Goal: Task Accomplishment & Management: Manage account settings

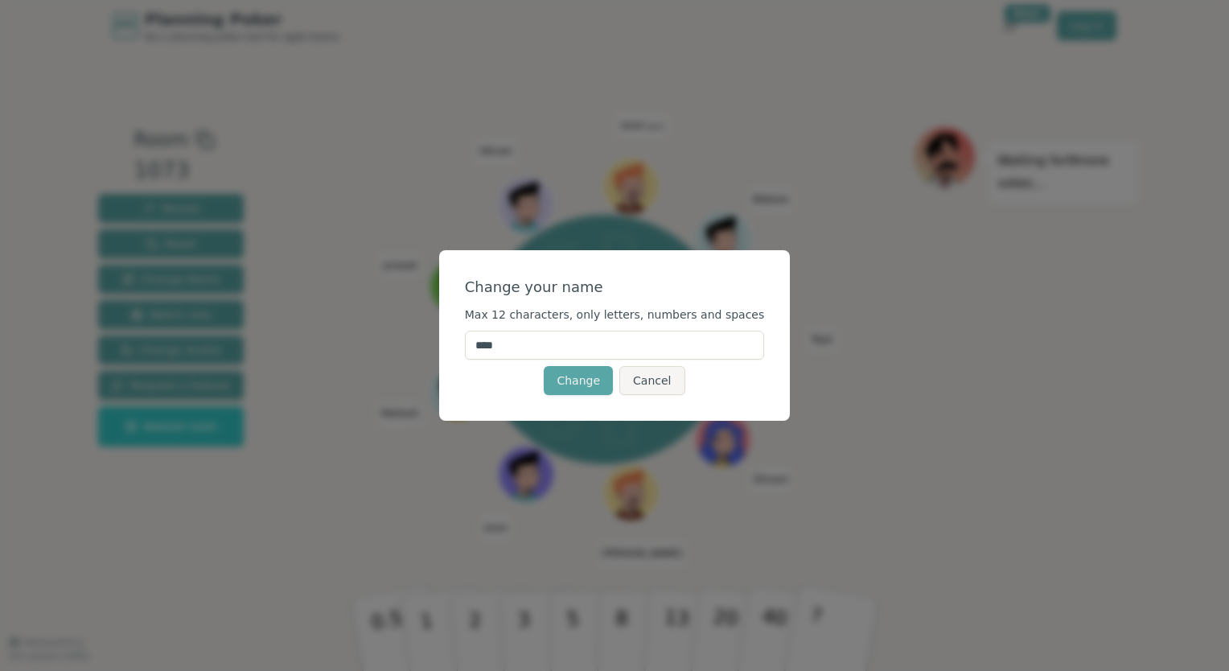
click at [550, 349] on input "****" at bounding box center [615, 345] width 300 height 29
type input "*"
type input "********"
click at [579, 381] on button "Change" at bounding box center [578, 380] width 69 height 29
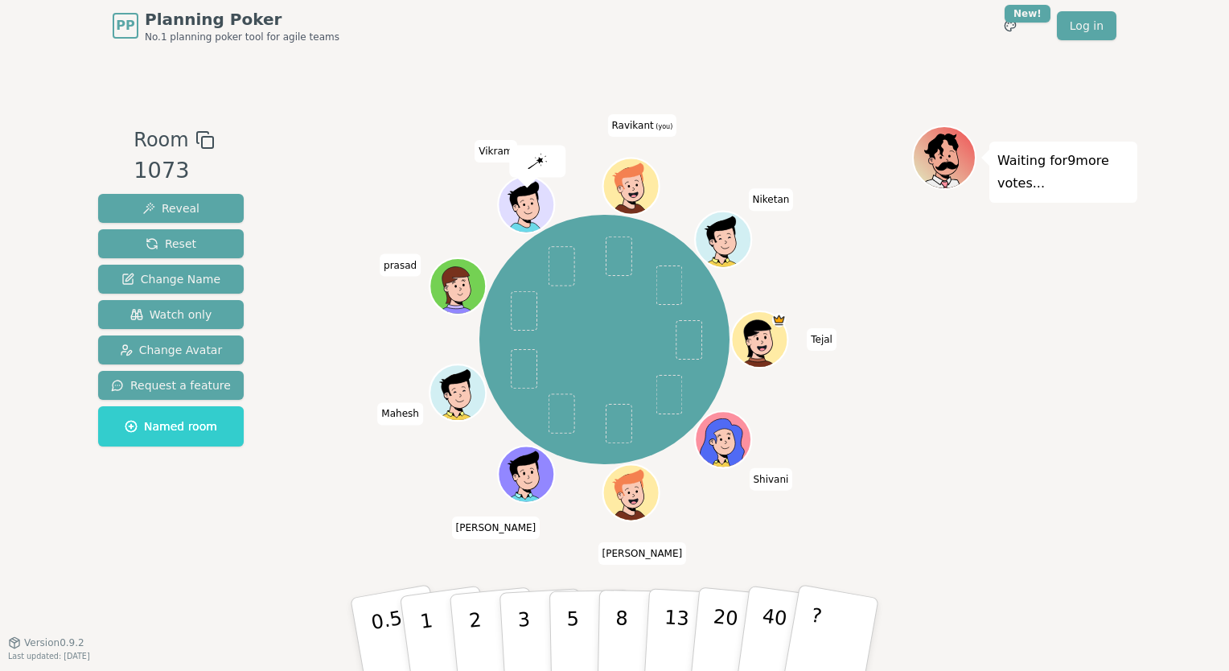
click at [632, 177] on icon at bounding box center [629, 177] width 51 height 31
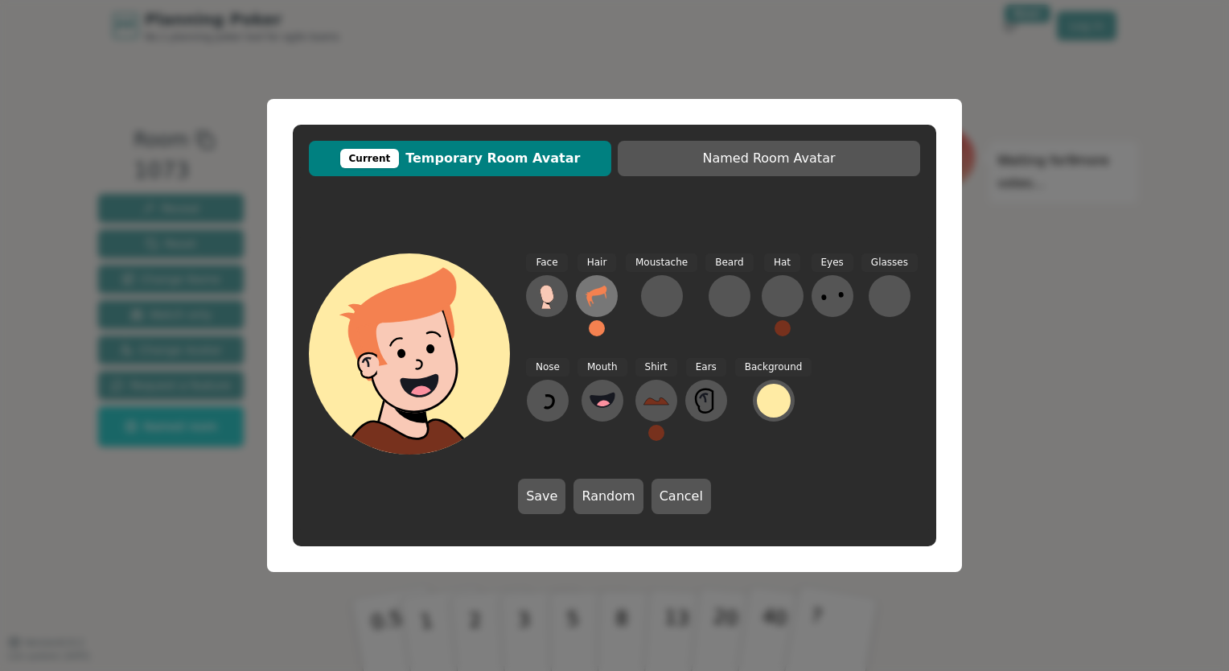
click at [597, 294] on icon at bounding box center [596, 295] width 20 height 21
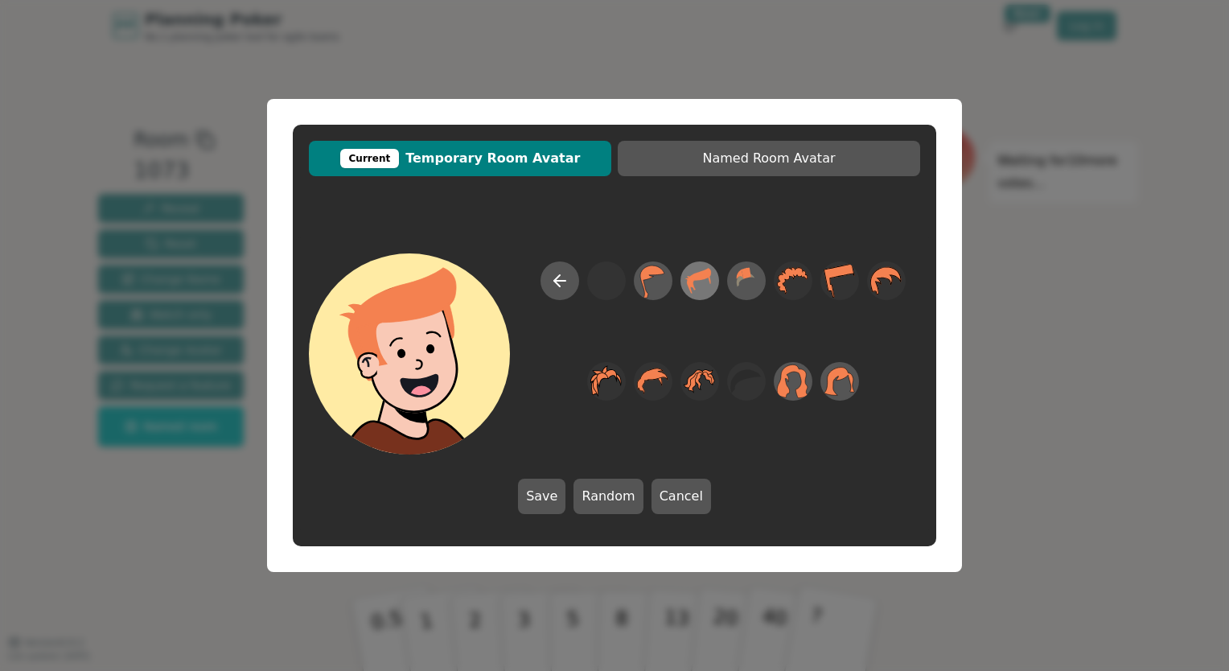
click at [708, 283] on icon at bounding box center [699, 281] width 31 height 36
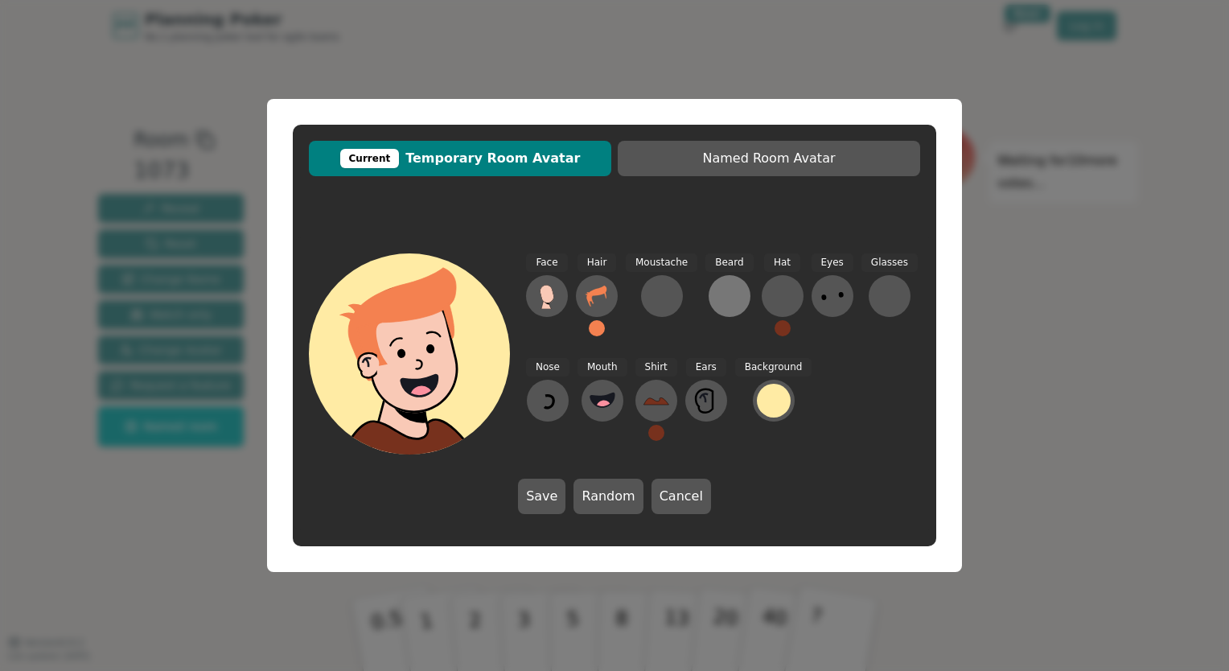
click at [731, 293] on div at bounding box center [730, 296] width 26 height 26
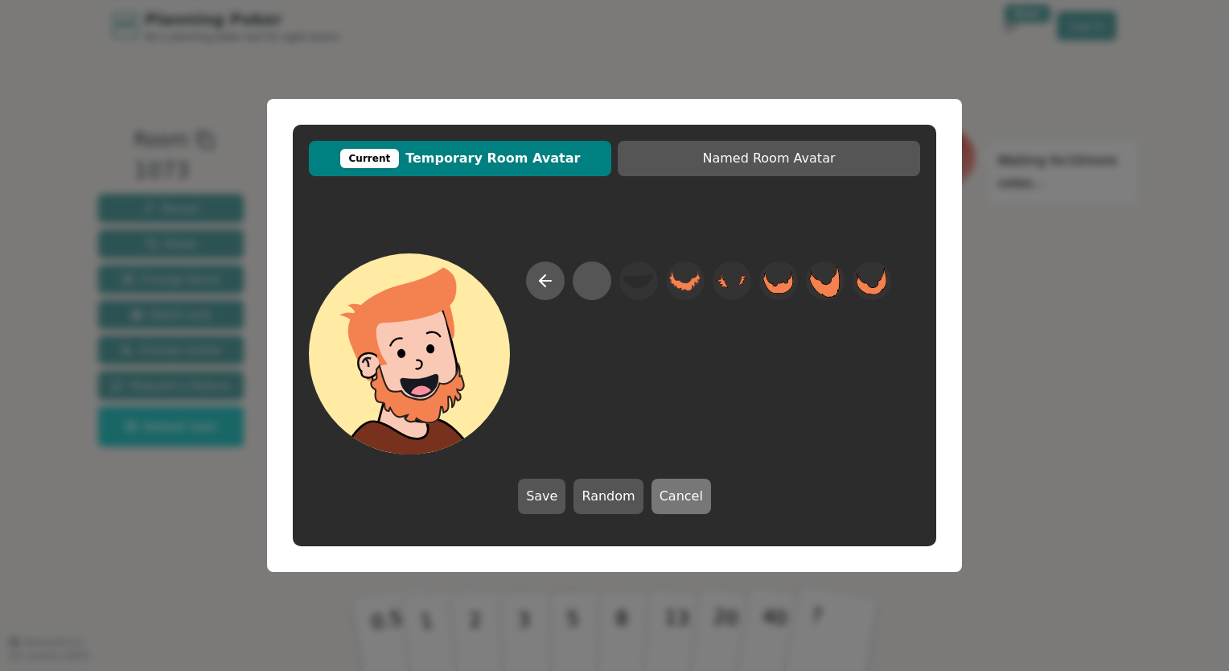
click at [666, 486] on button "Cancel" at bounding box center [681, 495] width 60 height 35
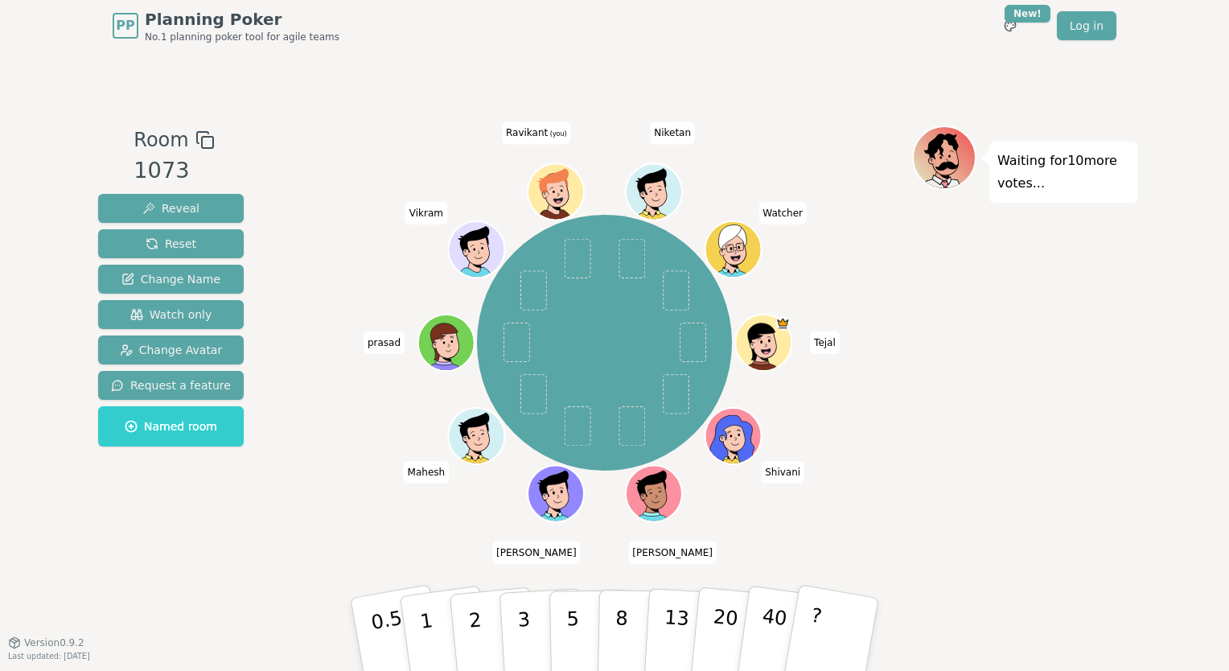
click at [556, 187] on icon at bounding box center [556, 187] width 43 height 6
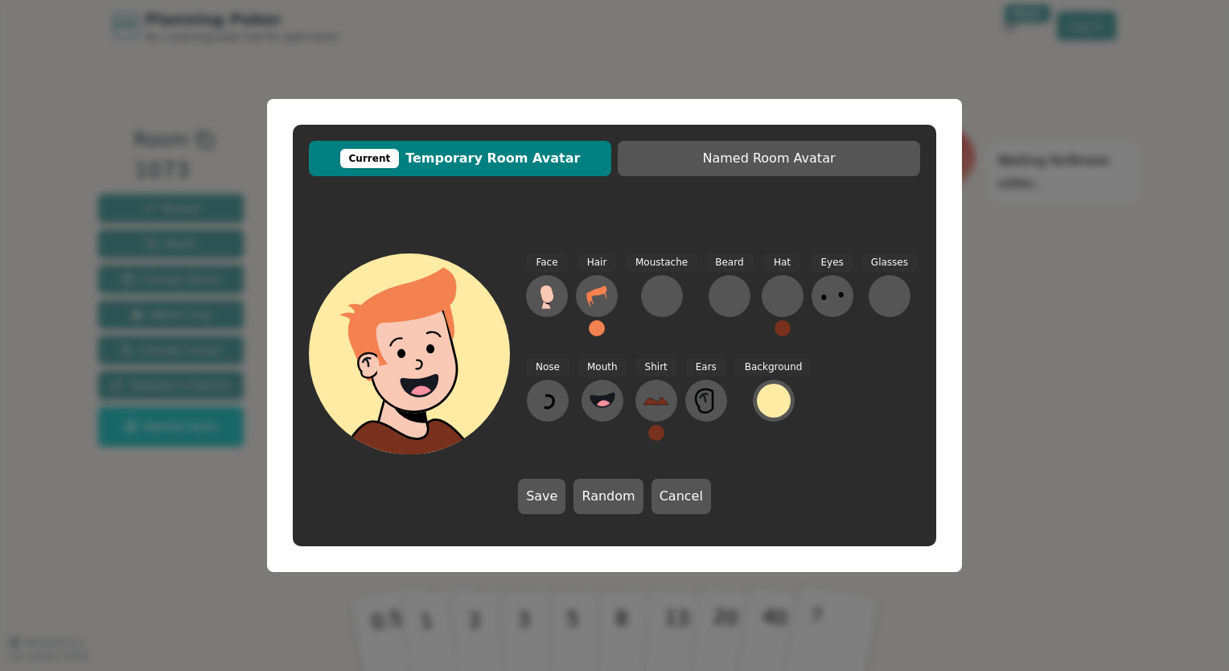
click at [502, 157] on span "Current Temporary Room Avatar" at bounding box center [460, 158] width 286 height 19
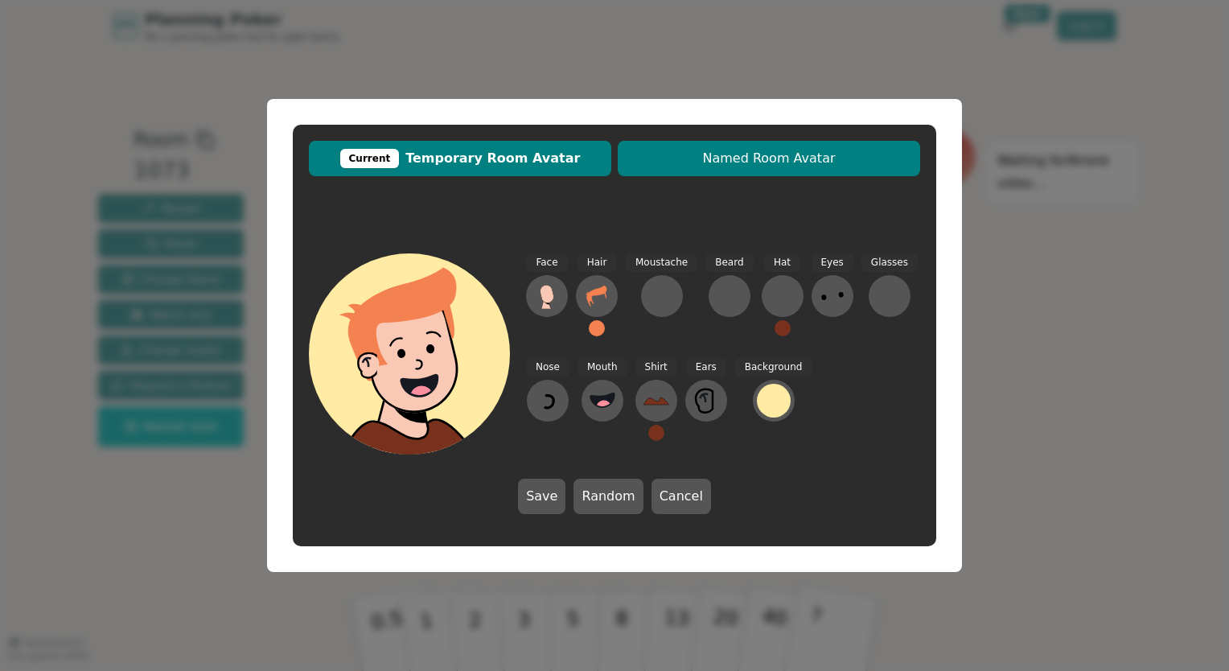
click at [727, 164] on span "Named Room Avatar" at bounding box center [769, 158] width 286 height 19
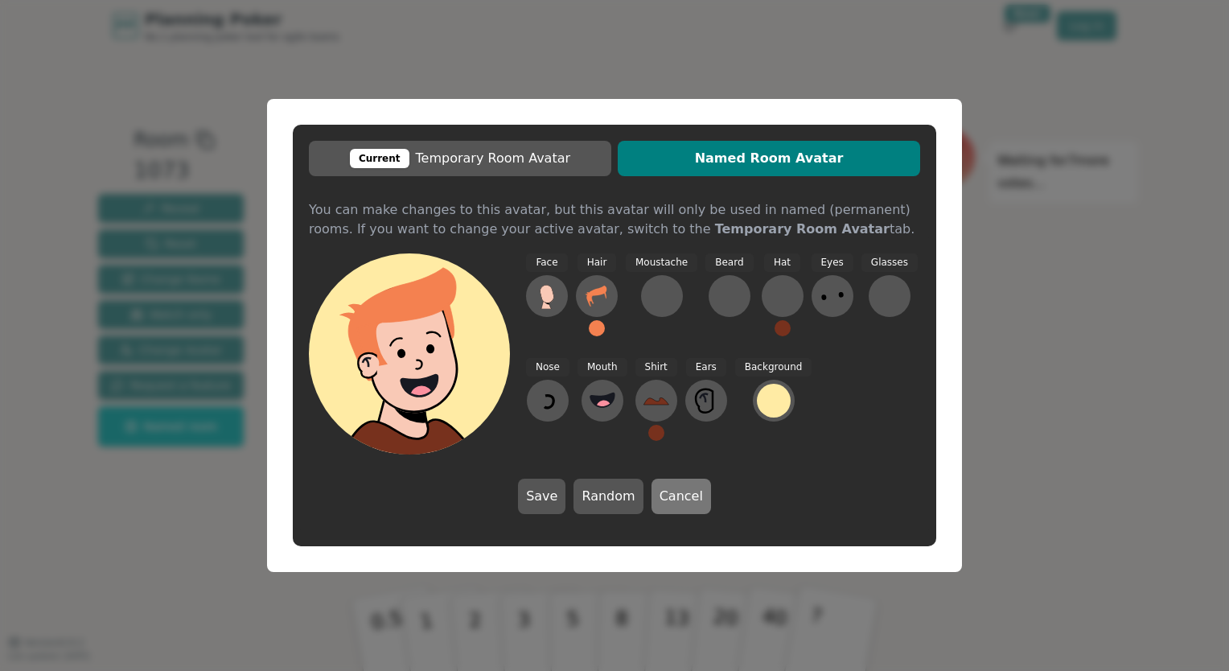
click at [673, 503] on button "Cancel" at bounding box center [681, 495] width 60 height 35
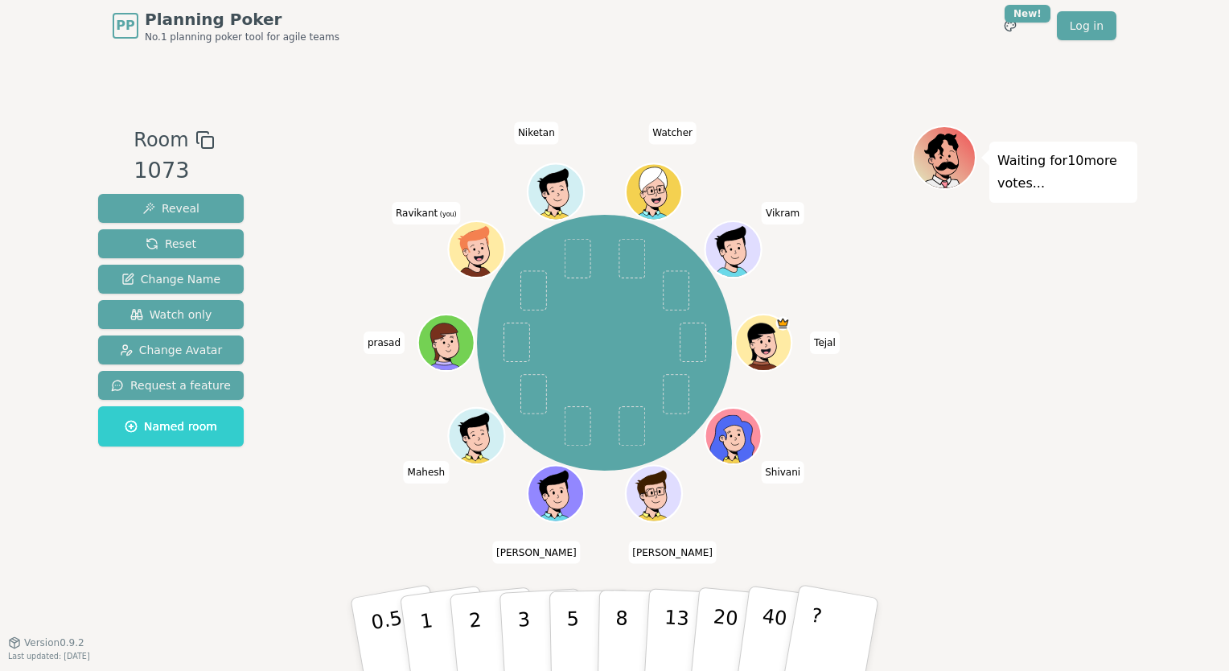
click at [476, 248] on icon at bounding box center [477, 248] width 55 height 6
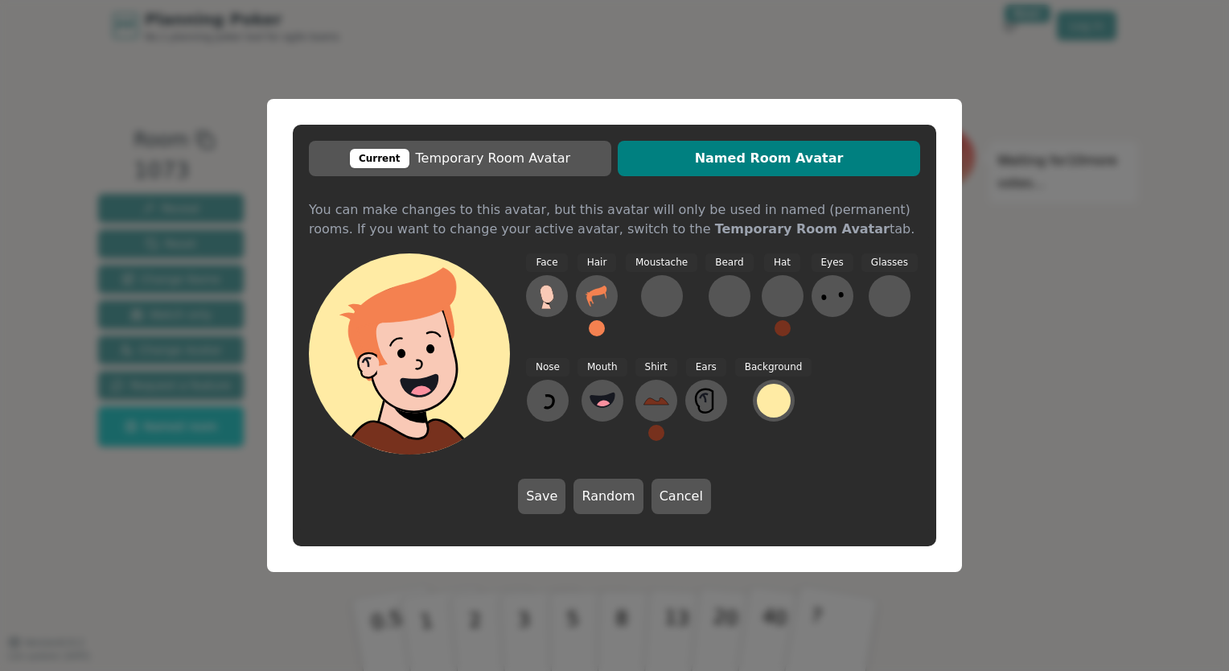
click at [595, 330] on button at bounding box center [597, 328] width 16 height 16
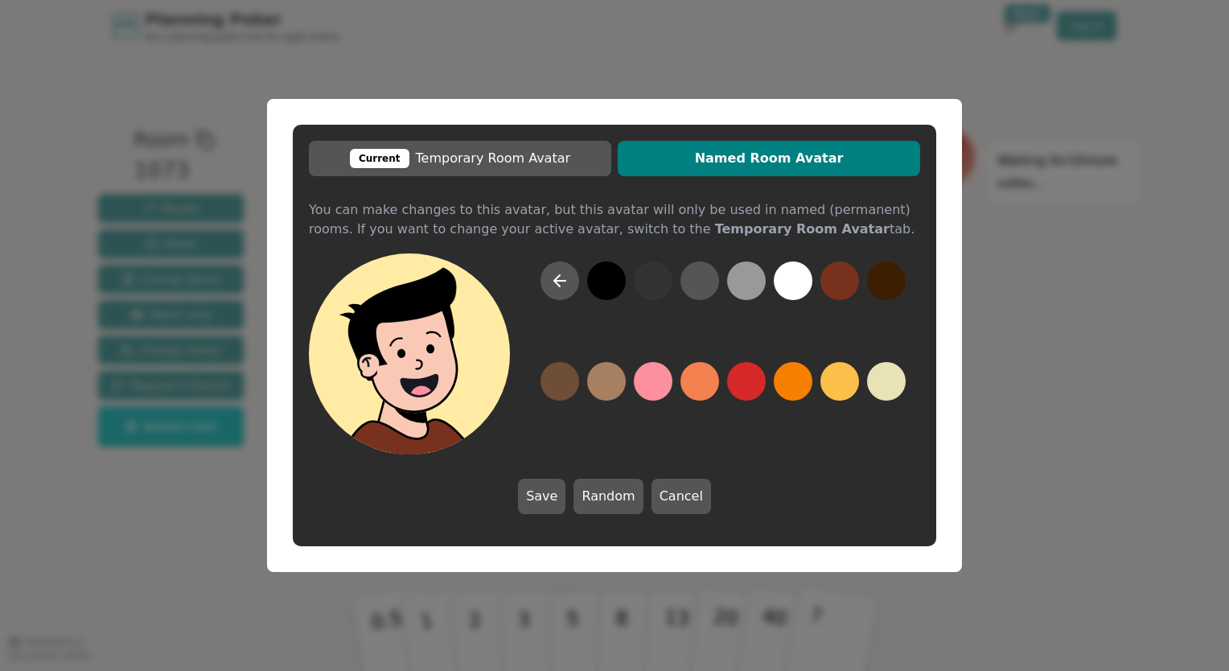
click at [606, 290] on button at bounding box center [606, 280] width 39 height 39
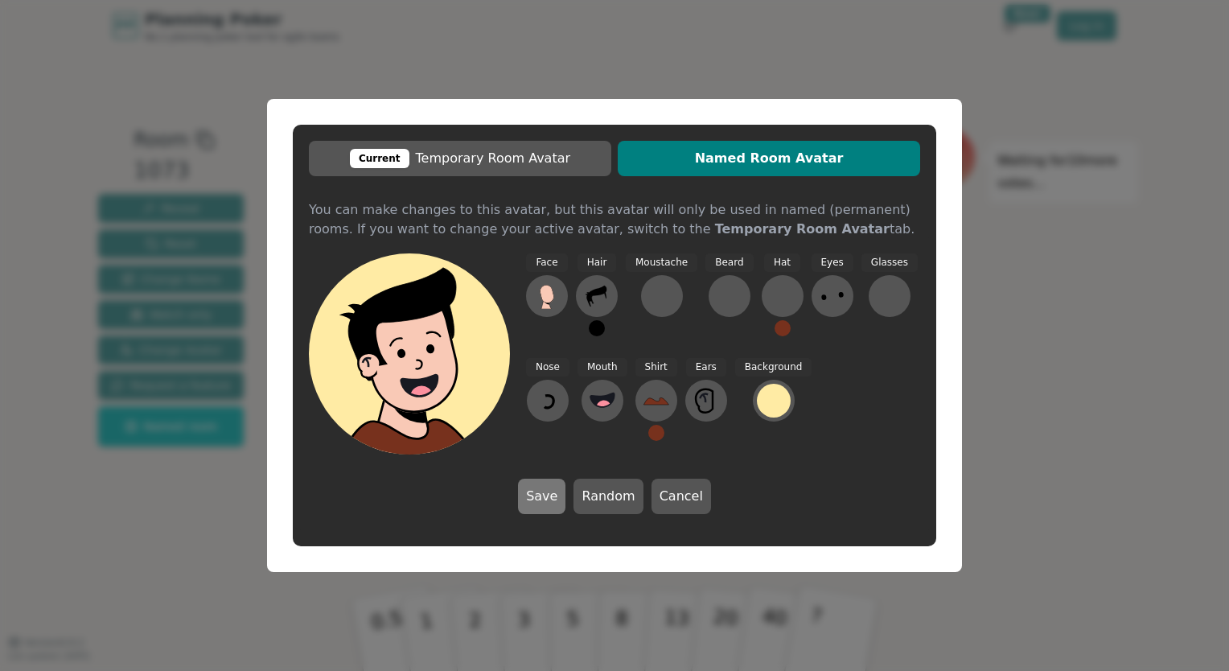
click at [552, 487] on button "Save" at bounding box center [541, 495] width 47 height 35
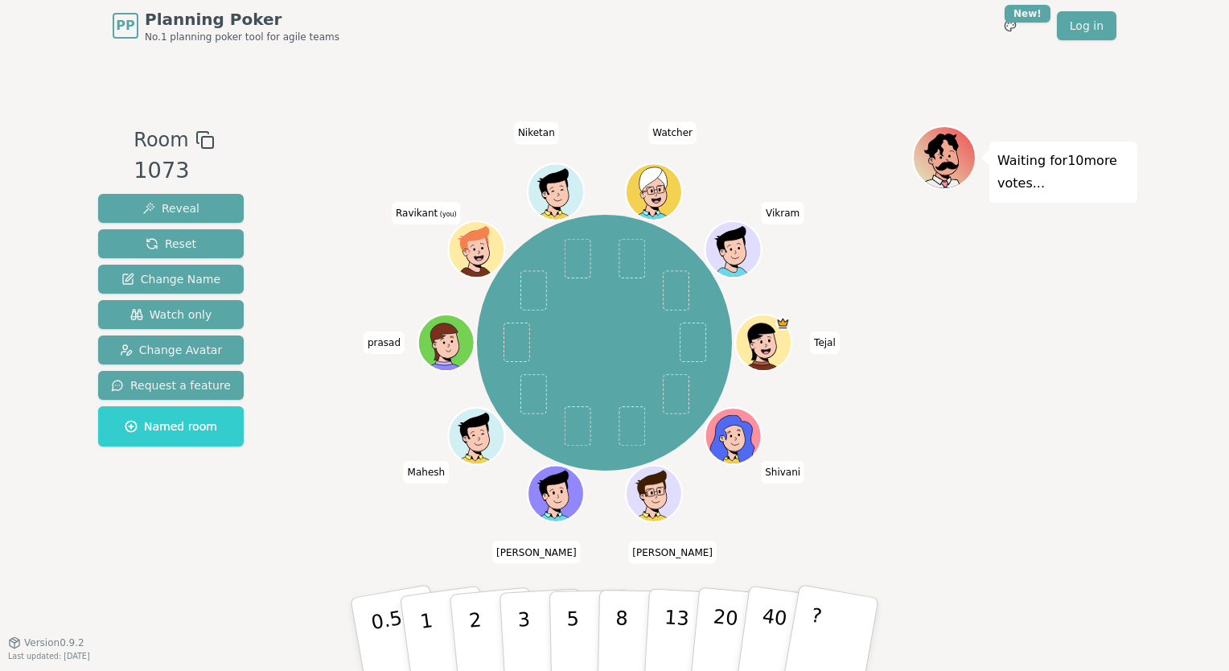
click at [473, 240] on icon at bounding box center [473, 241] width 29 height 31
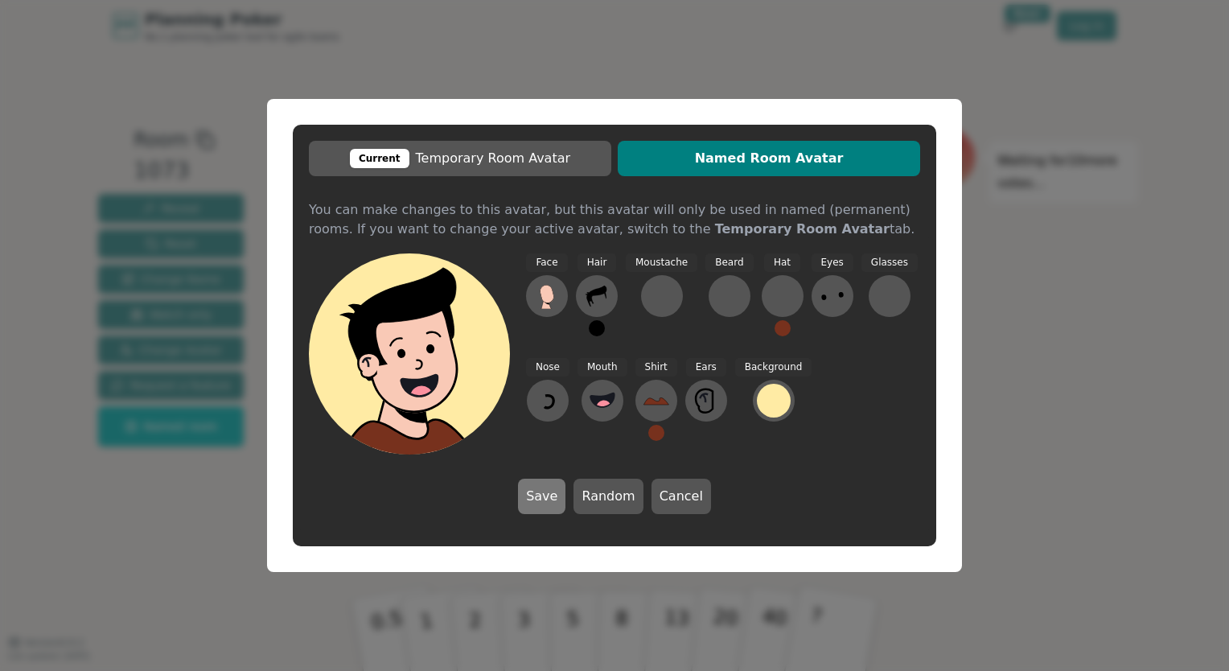
click at [552, 494] on button "Save" at bounding box center [541, 495] width 47 height 35
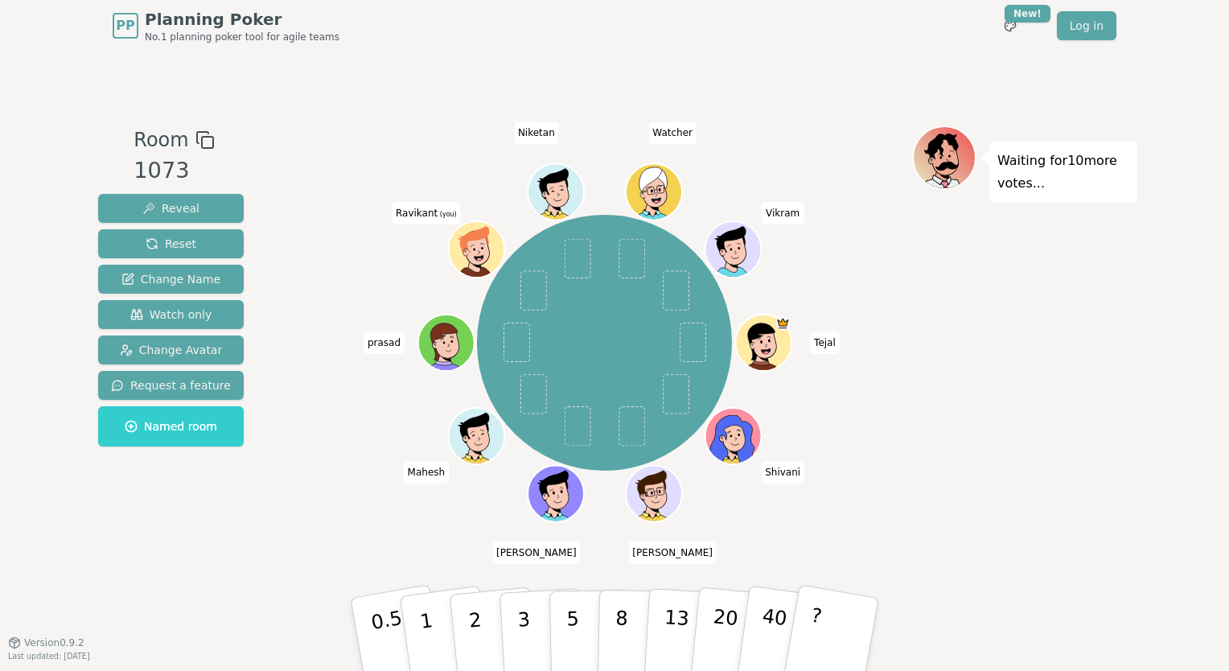
click at [476, 253] on icon at bounding box center [478, 258] width 27 height 10
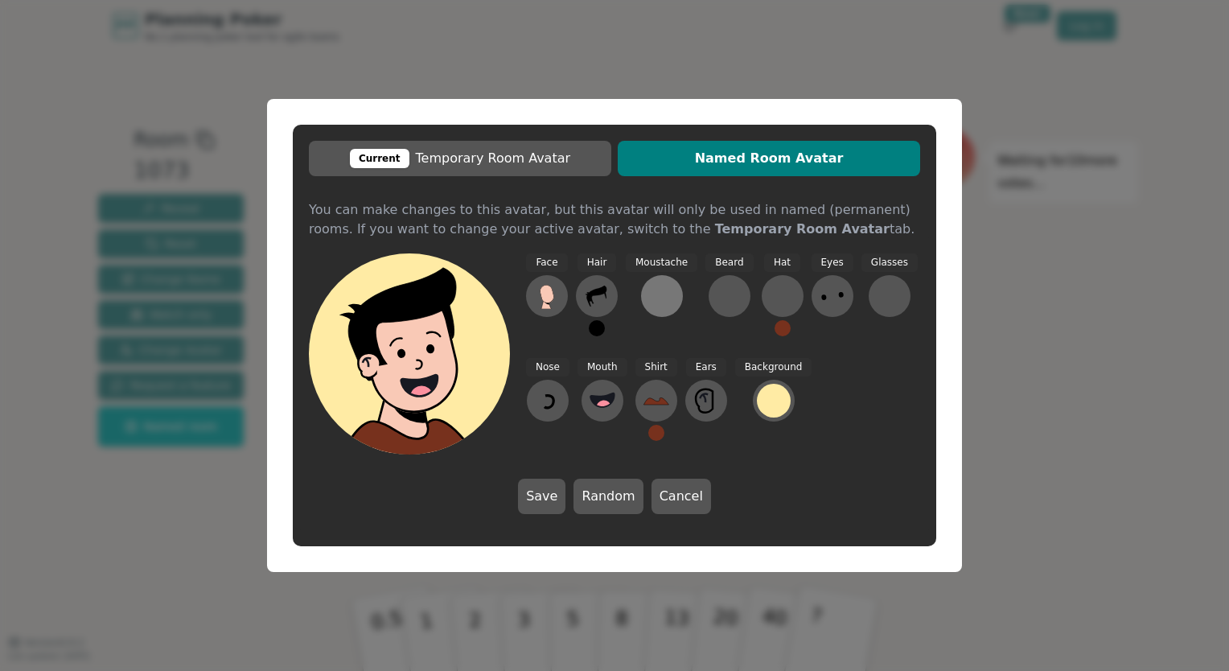
click at [659, 290] on div at bounding box center [662, 296] width 26 height 26
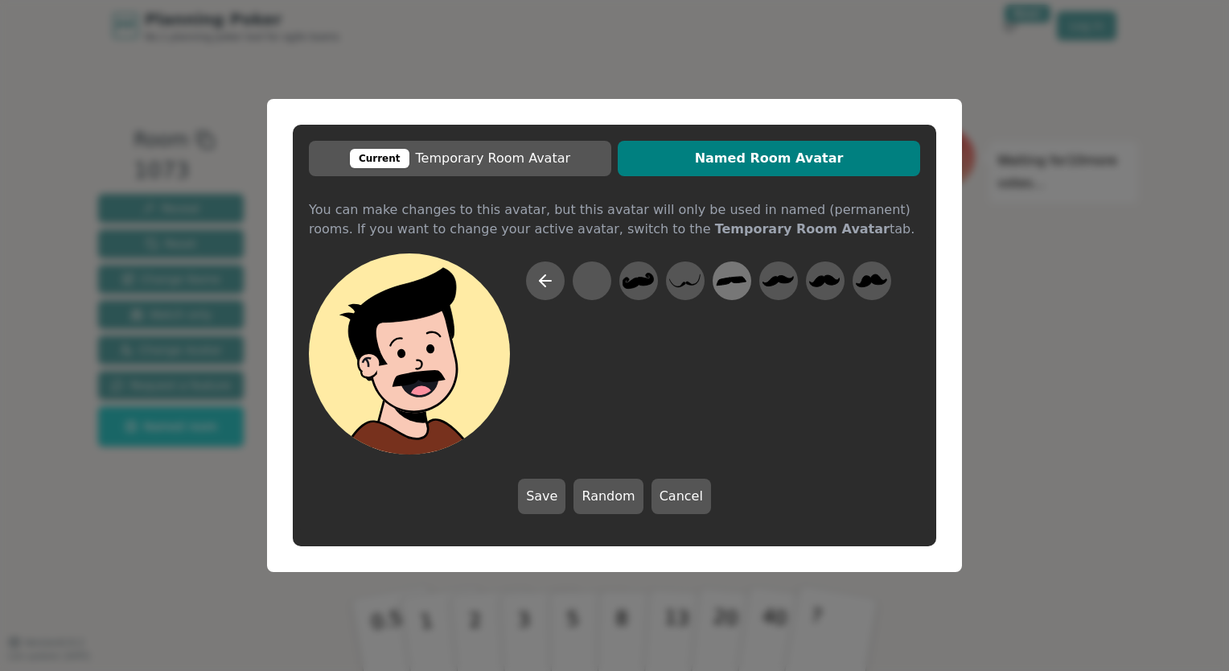
click at [727, 281] on icon at bounding box center [732, 281] width 30 height 9
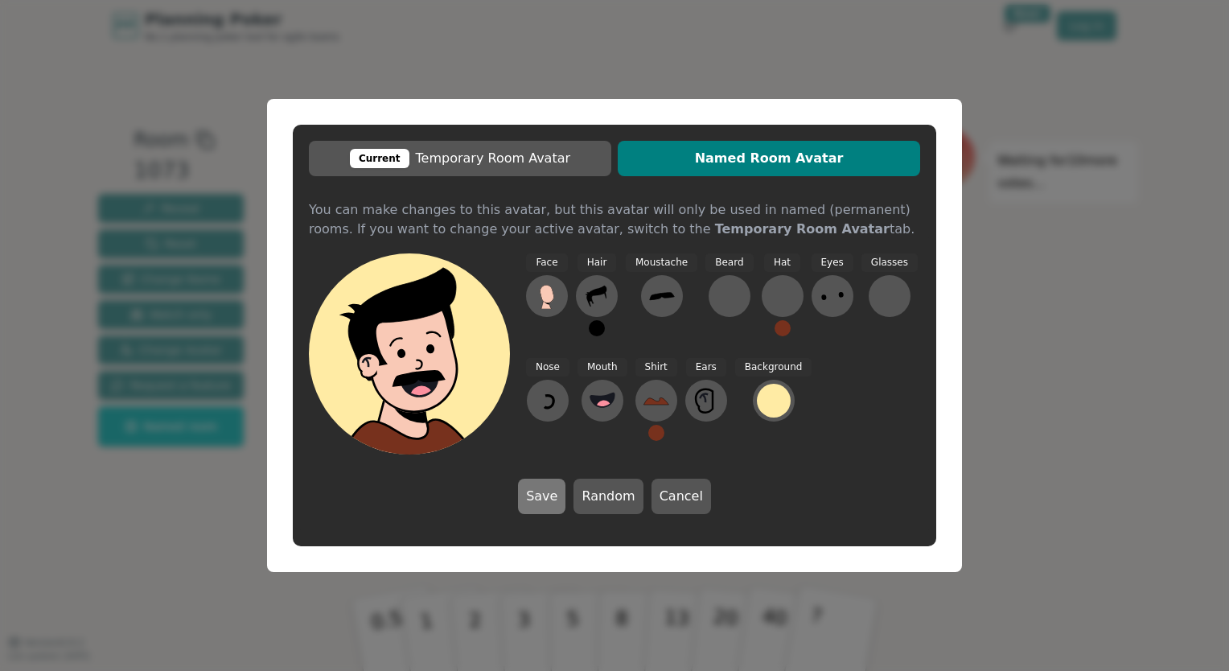
click at [548, 497] on button "Save" at bounding box center [541, 495] width 47 height 35
